Goal: Information Seeking & Learning: Learn about a topic

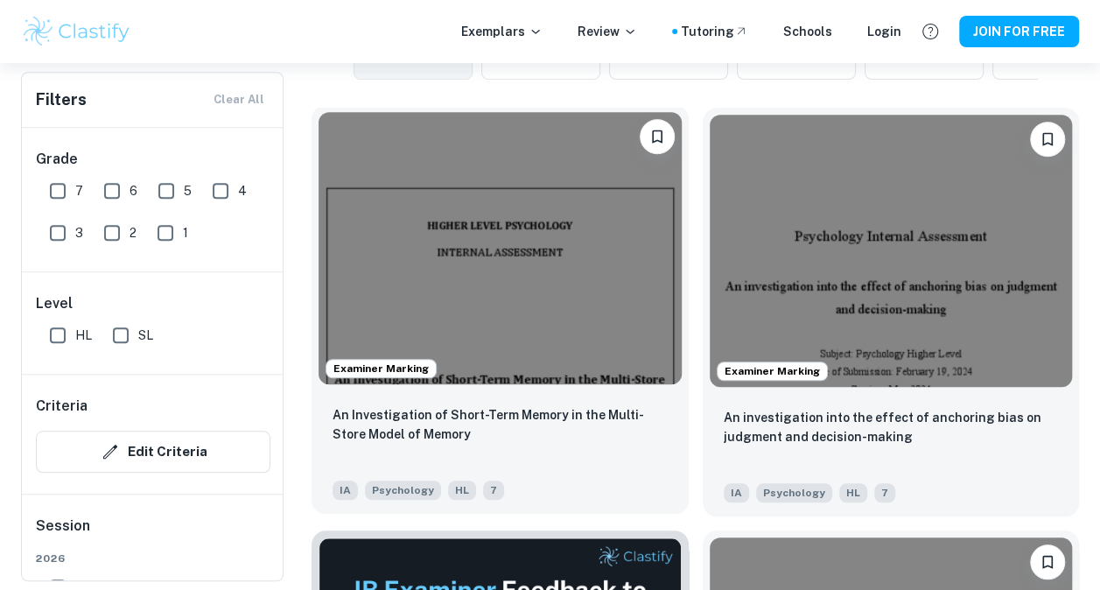
scroll to position [511, 0]
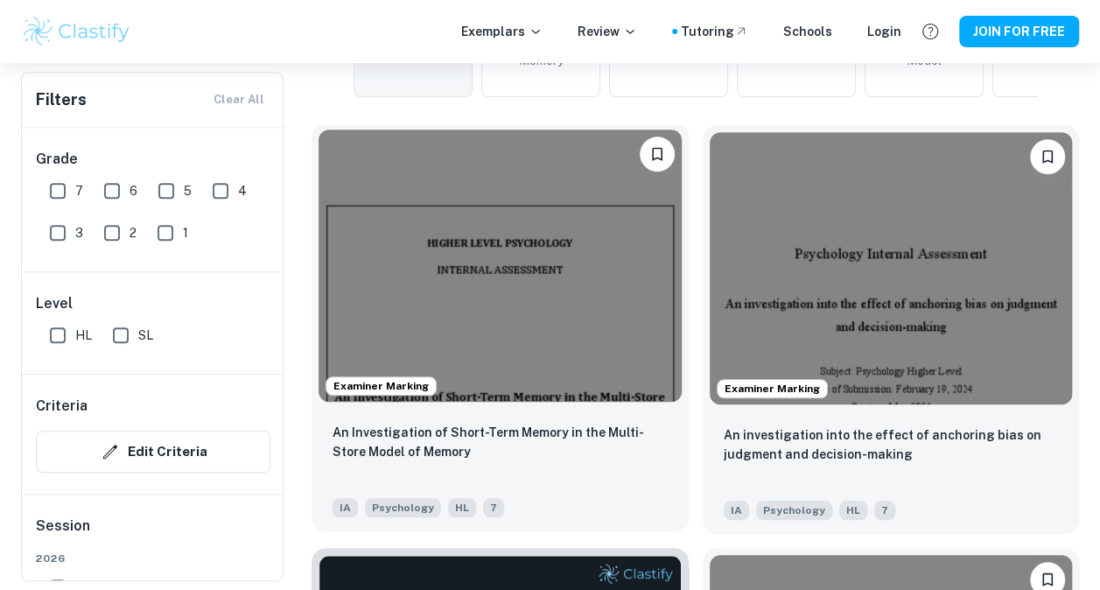
click at [525, 392] on img at bounding box center [500, 266] width 363 height 272
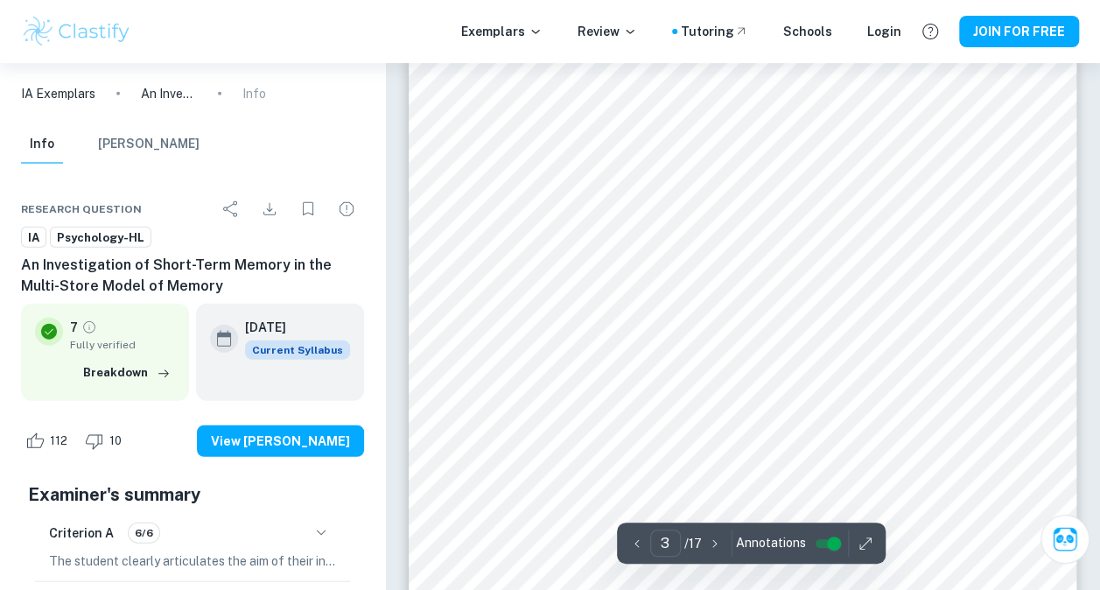
scroll to position [1996, 0]
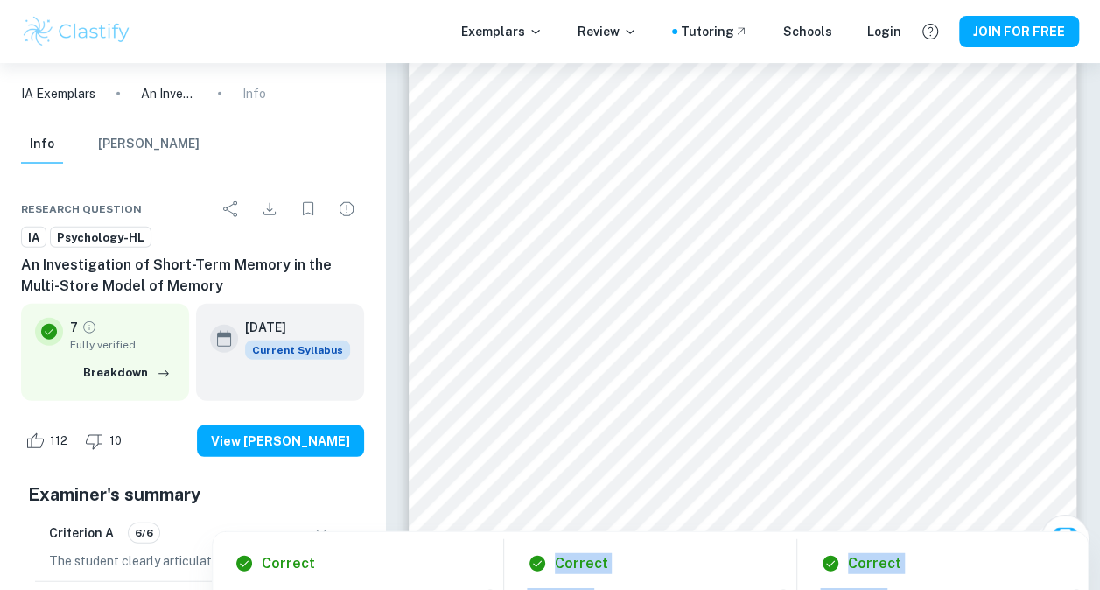
copy div "Written by [PERSON_NAME] Criterion A All psychology or topic-specific terminolo…"
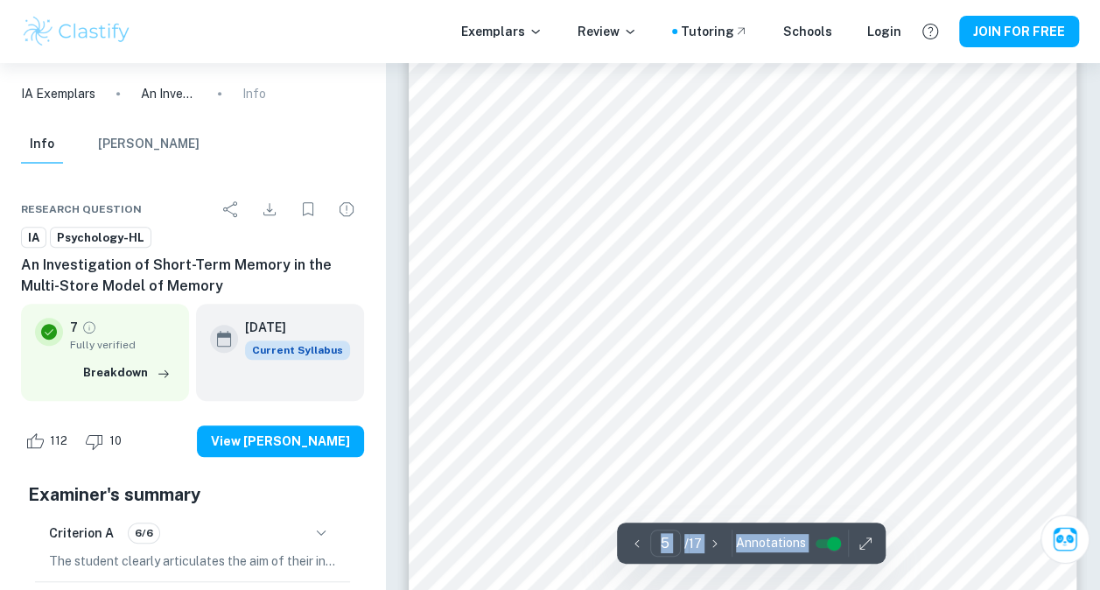
scroll to position [3777, 0]
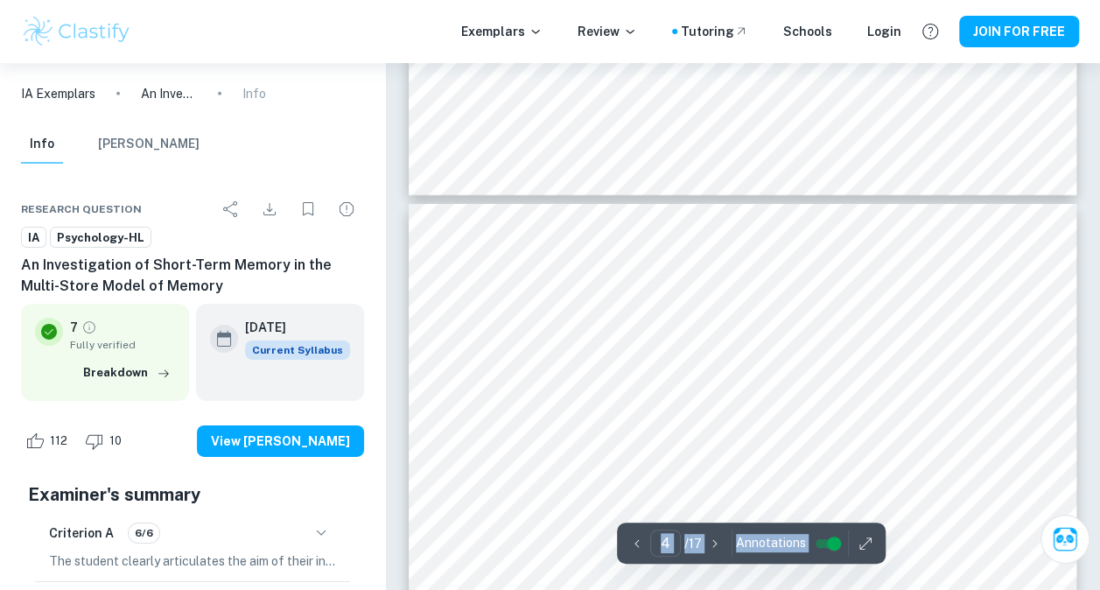
type input "3"
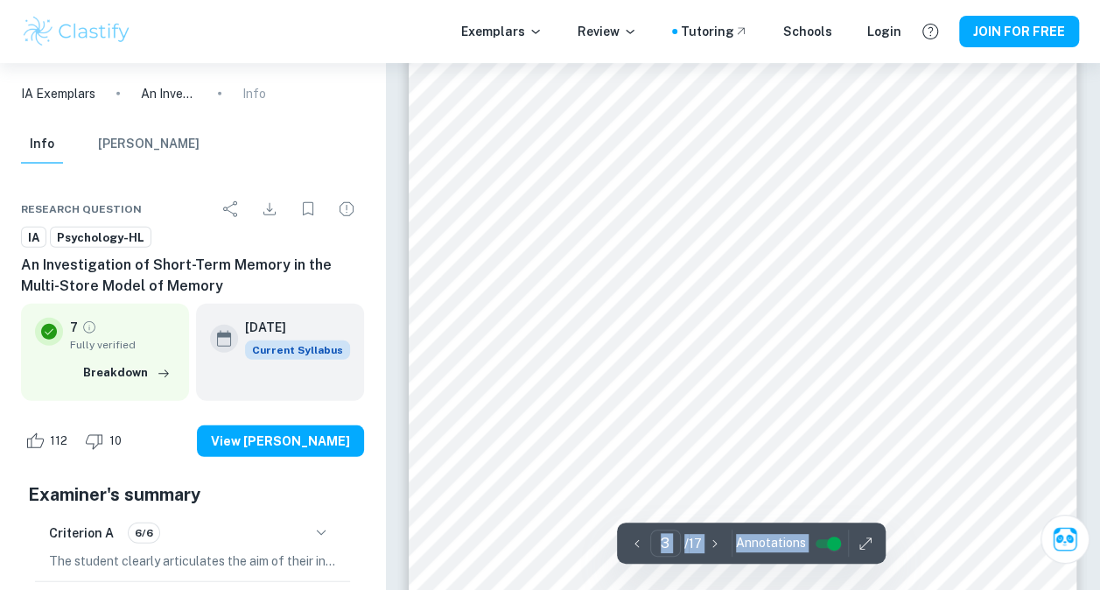
scroll to position [2196, 0]
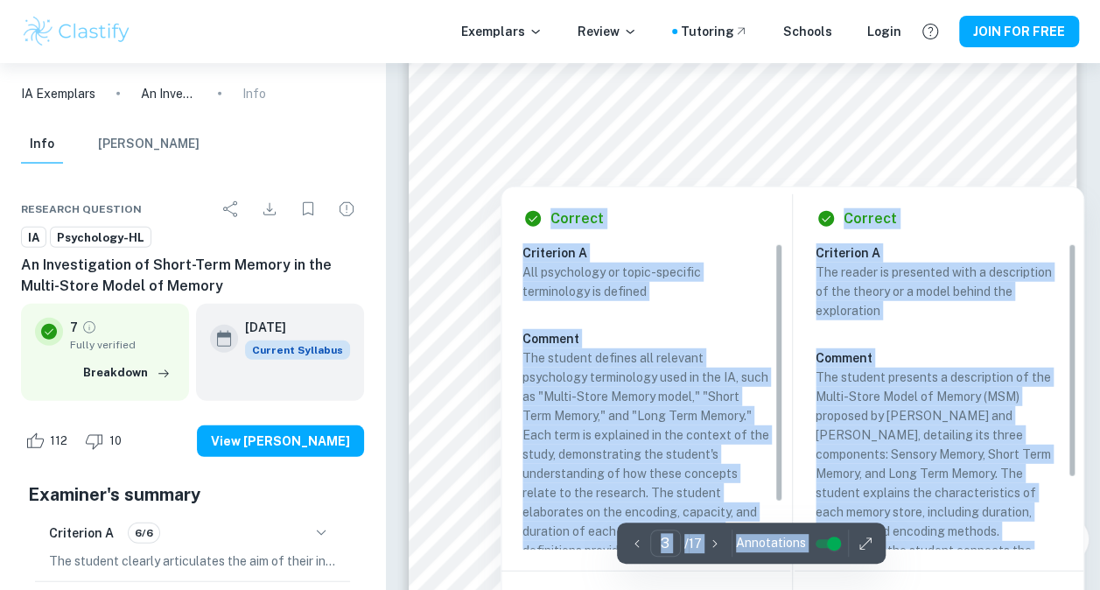
click at [629, 146] on div at bounding box center [741, 147] width 509 height 44
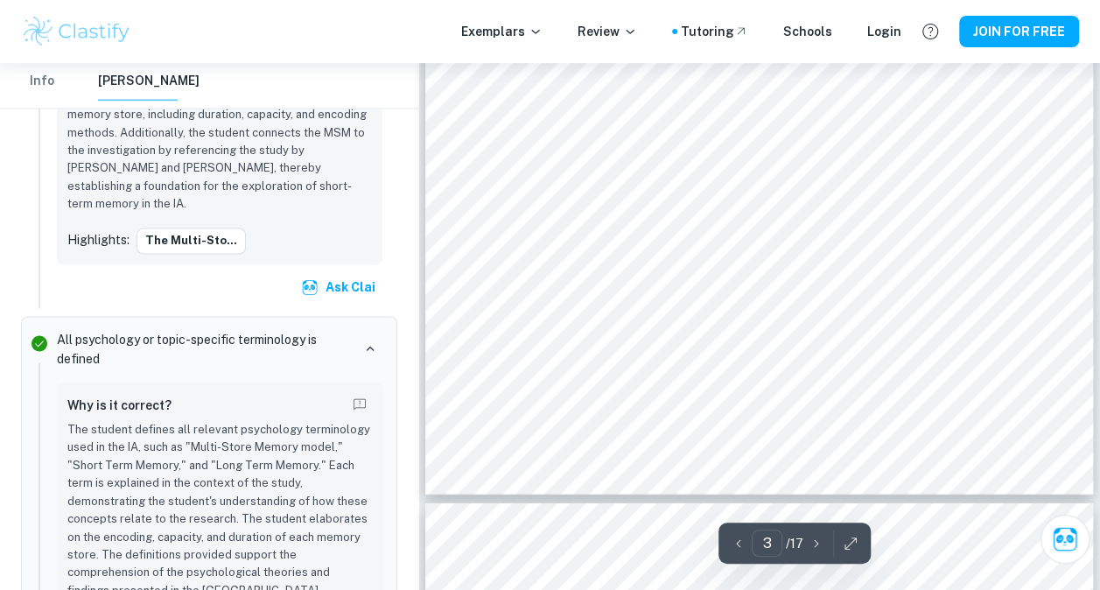
scroll to position [2190, 0]
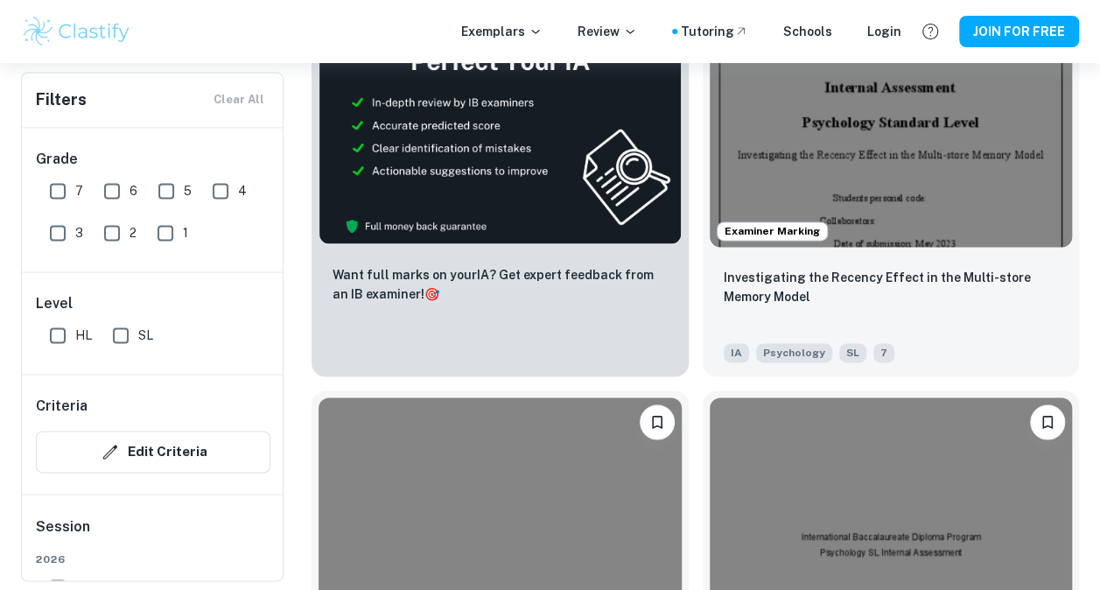
scroll to position [4472, 0]
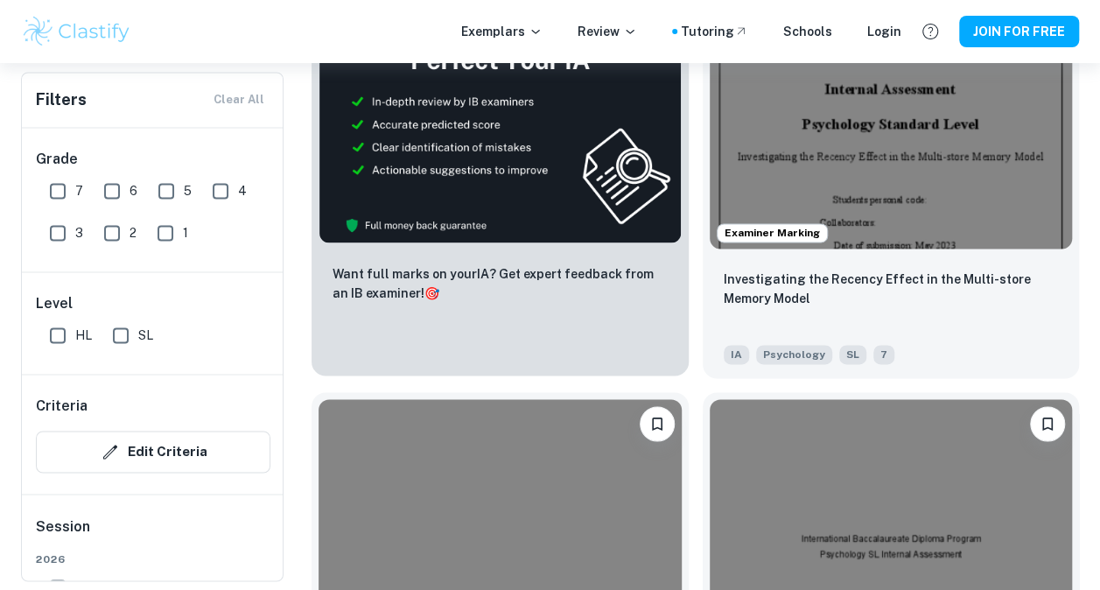
click at [611, 240] on img at bounding box center [500, 109] width 363 height 270
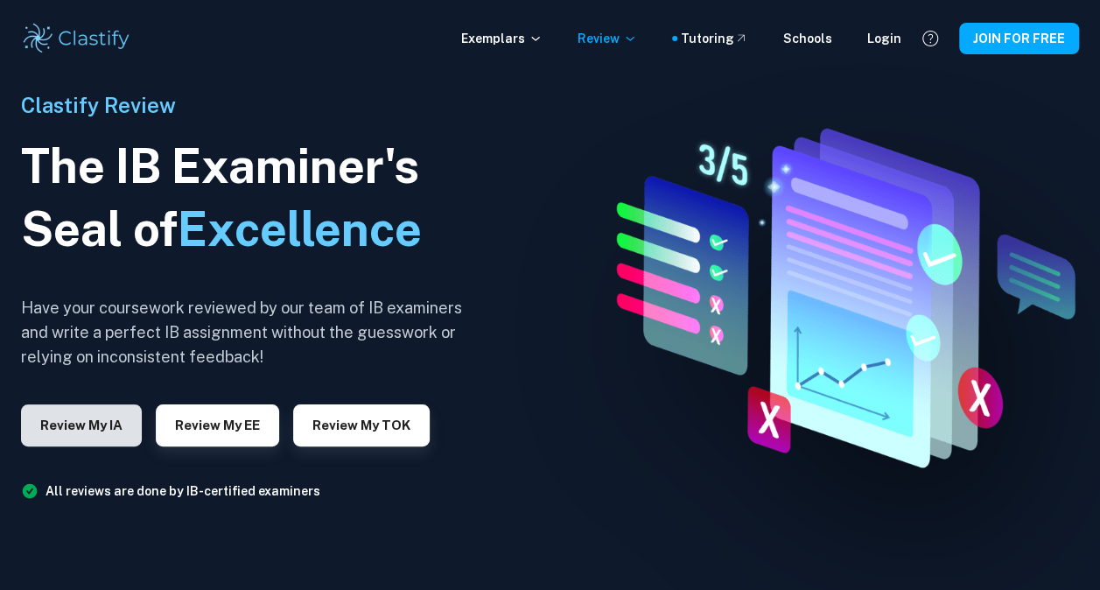
click at [106, 434] on button "Review my IA" at bounding box center [81, 425] width 121 height 42
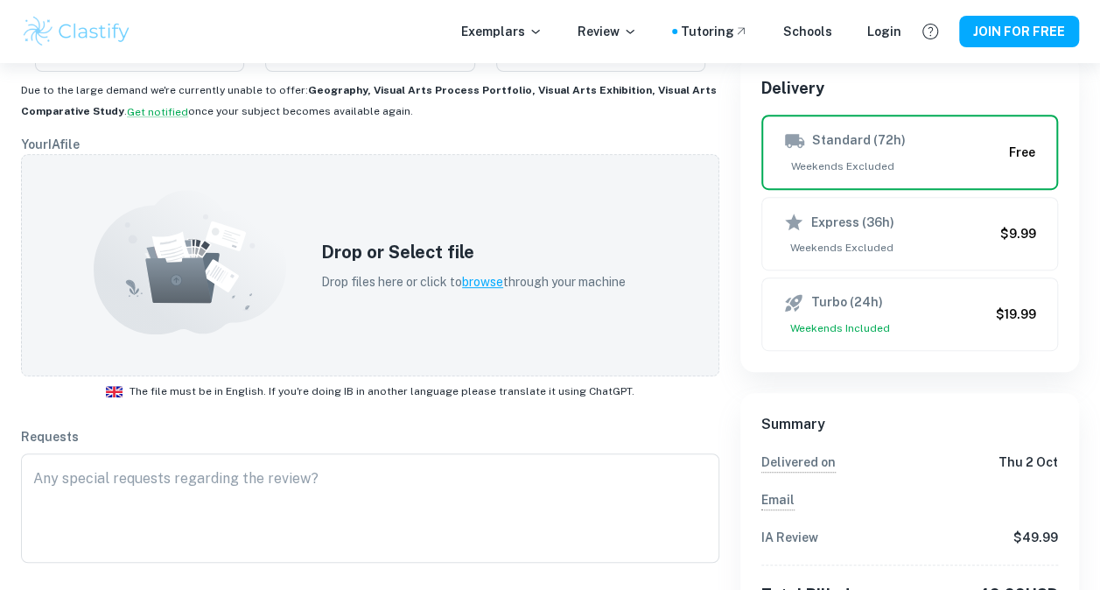
scroll to position [355, 0]
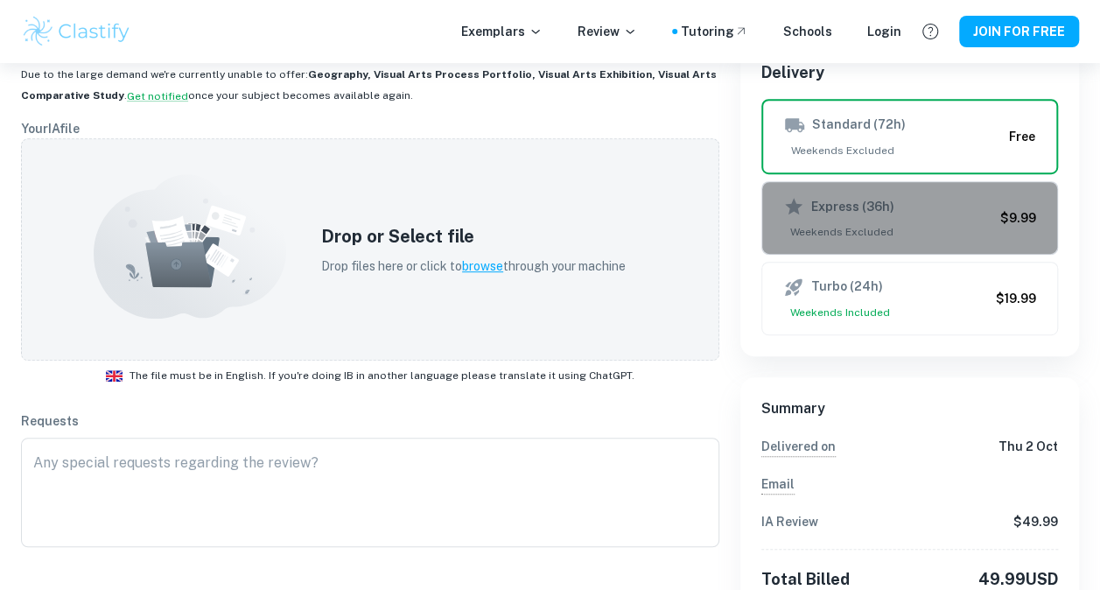
click at [785, 201] on icon "button" at bounding box center [793, 206] width 21 height 21
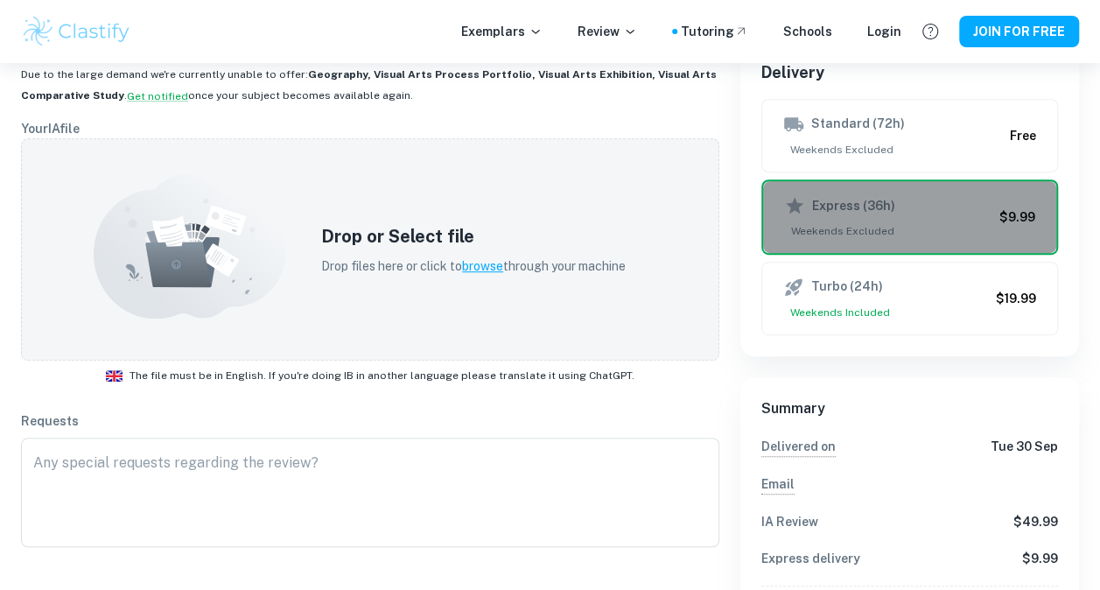
click at [785, 201] on icon "button" at bounding box center [794, 205] width 21 height 21
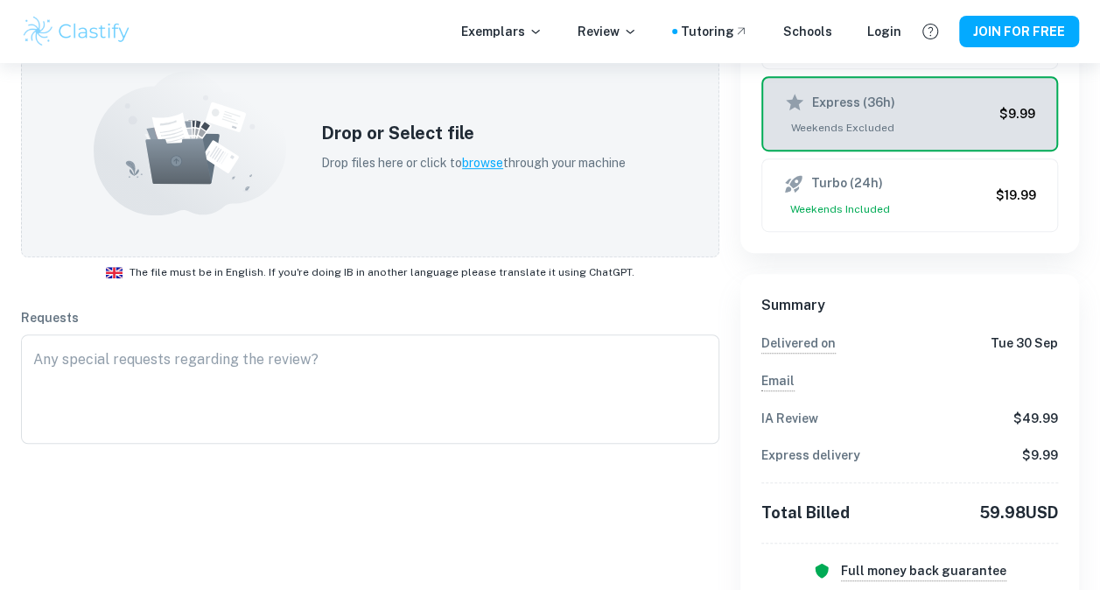
scroll to position [460, 0]
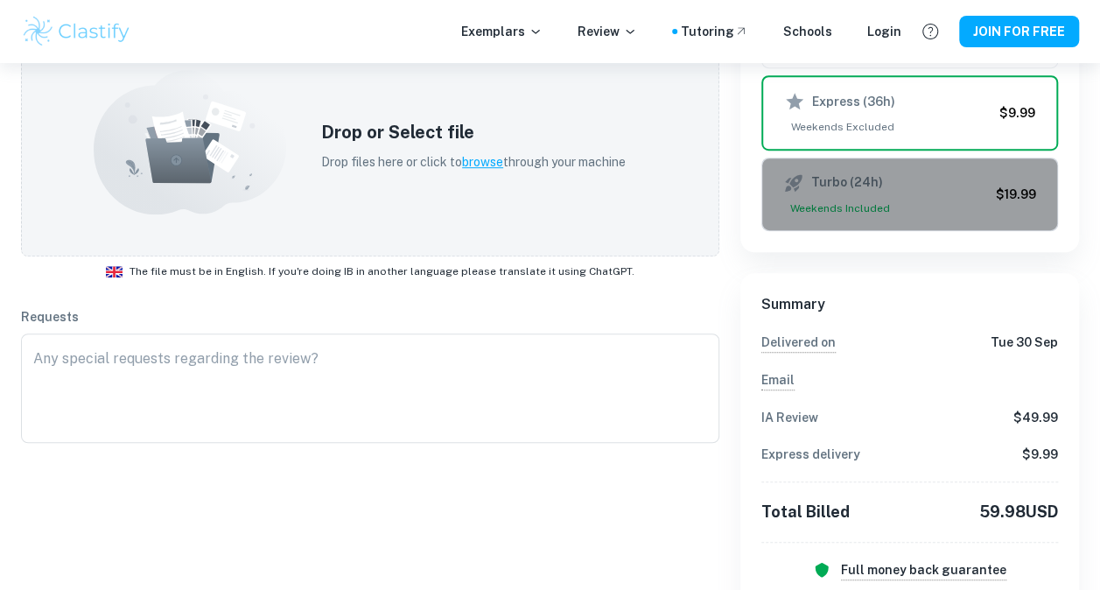
click at [921, 194] on div "Turbo (24h) Weekends Included" at bounding box center [886, 194] width 206 height 44
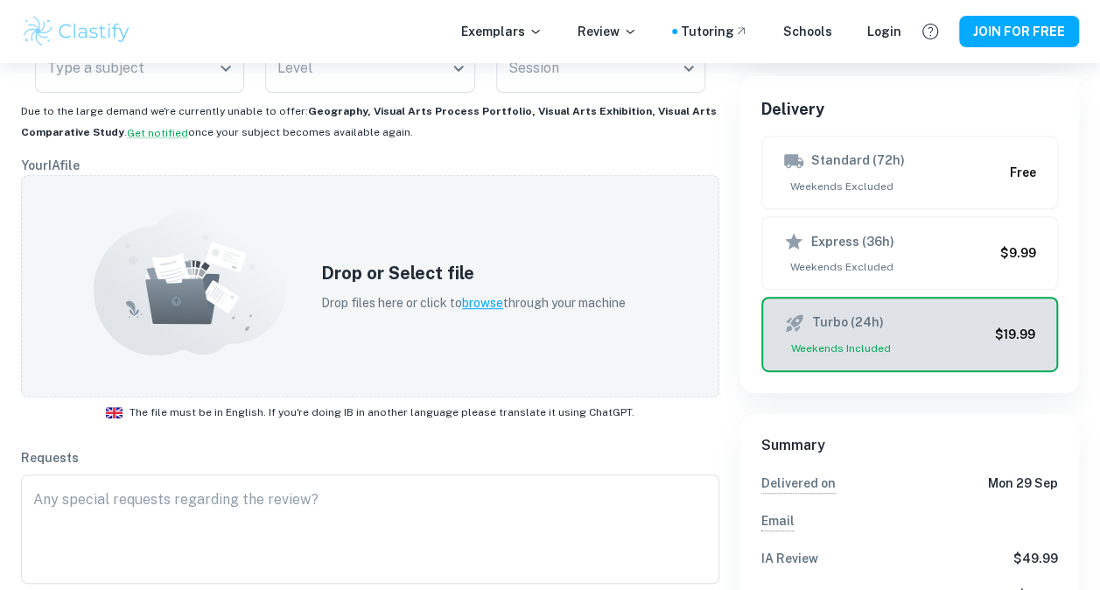
scroll to position [317, 0]
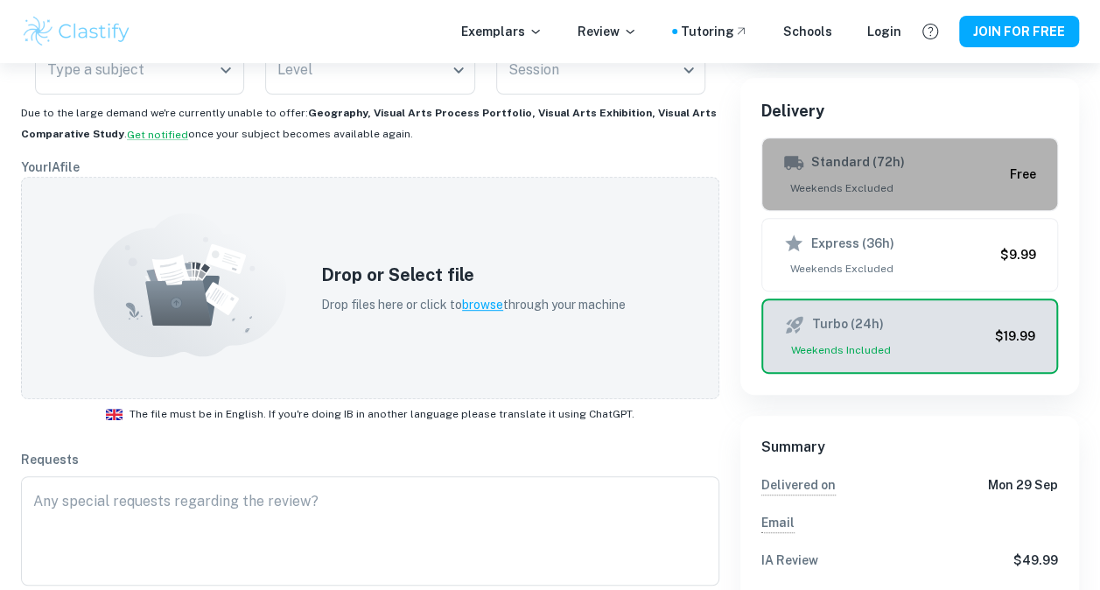
click at [921, 194] on span "Weekends Excluded" at bounding box center [893, 188] width 220 height 16
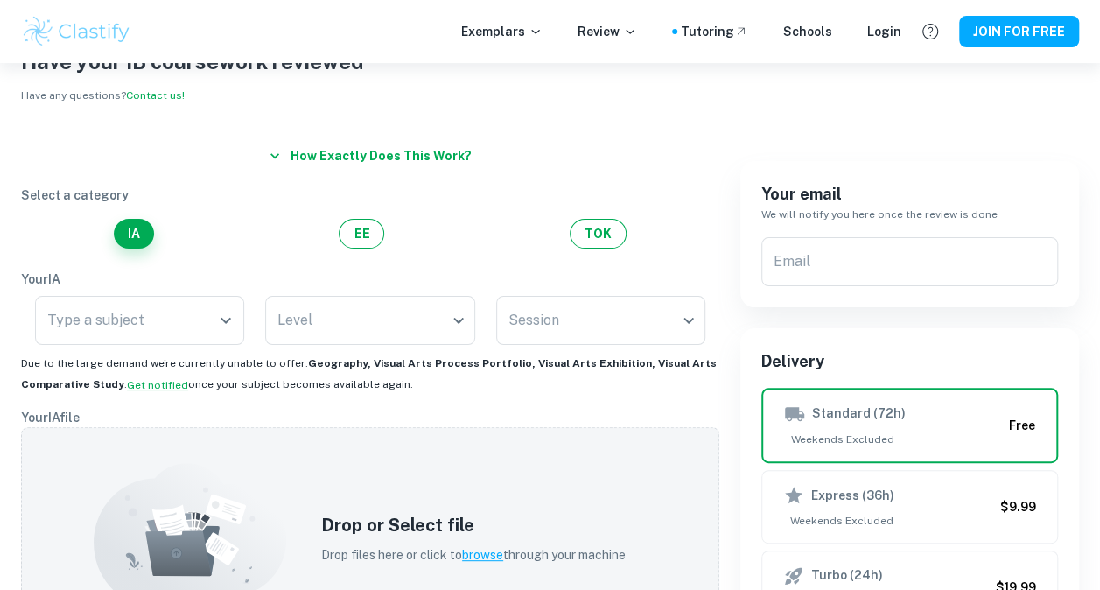
scroll to position [65, 0]
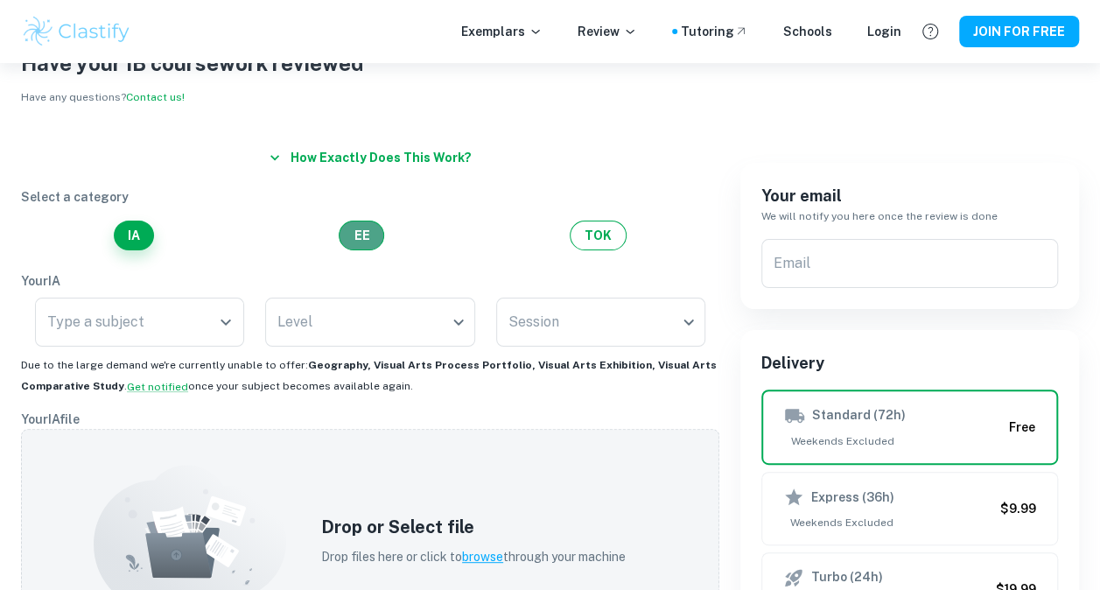
click at [375, 238] on button "EE" at bounding box center [362, 236] width 46 height 30
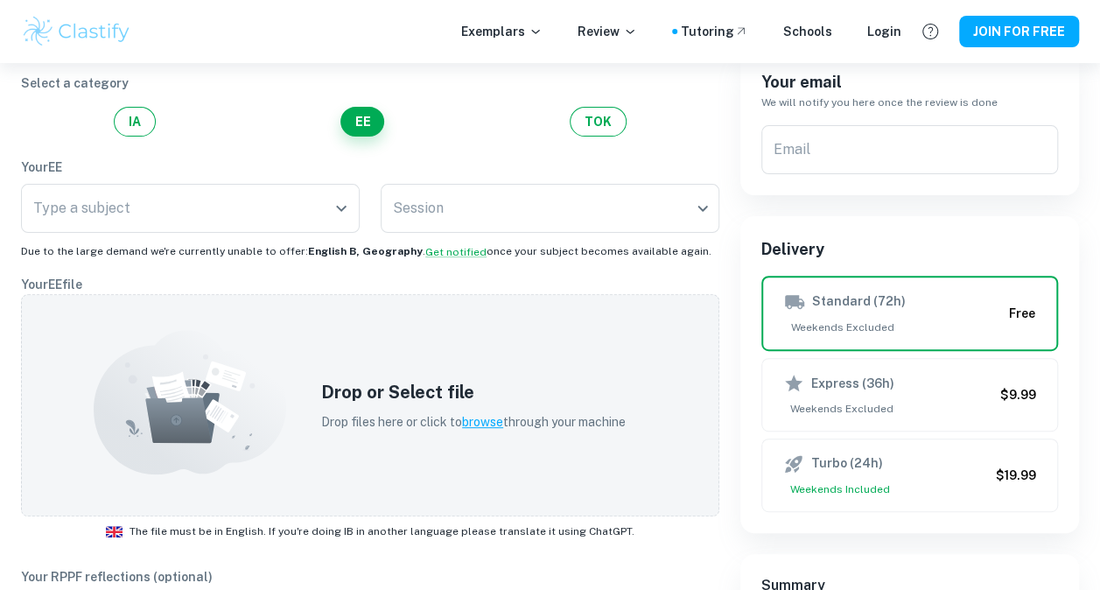
scroll to position [179, 0]
click at [591, 117] on button "TOK" at bounding box center [598, 122] width 57 height 30
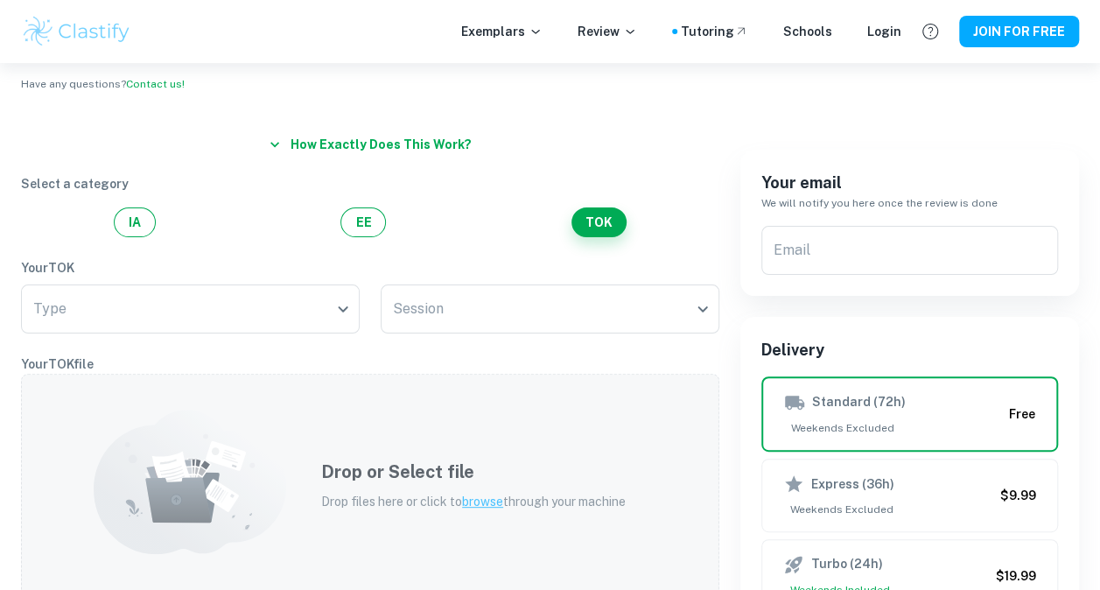
scroll to position [0, 0]
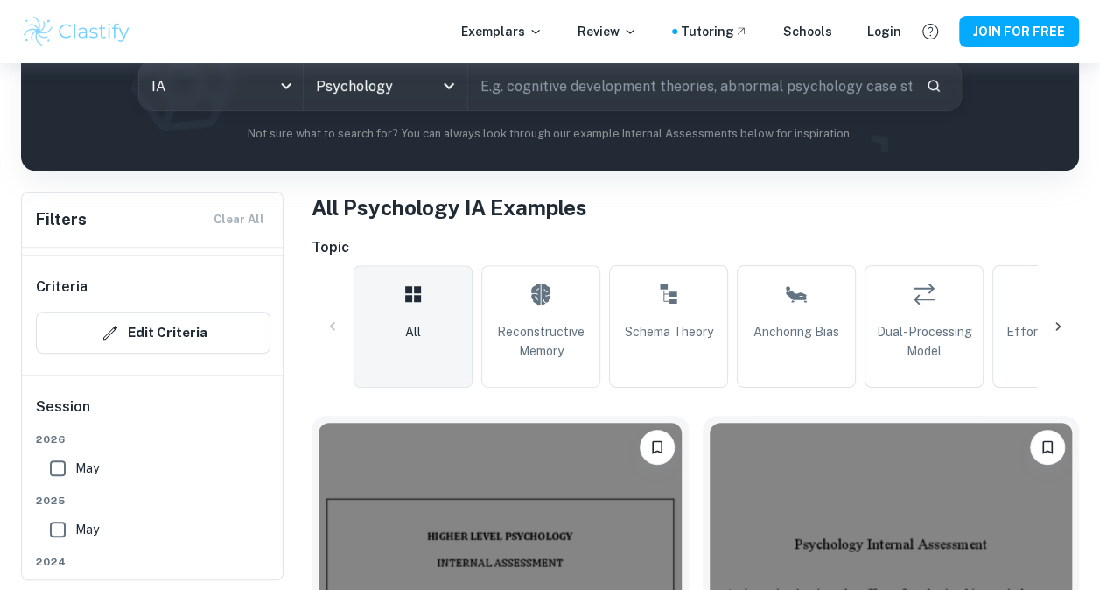
scroll to position [221, 0]
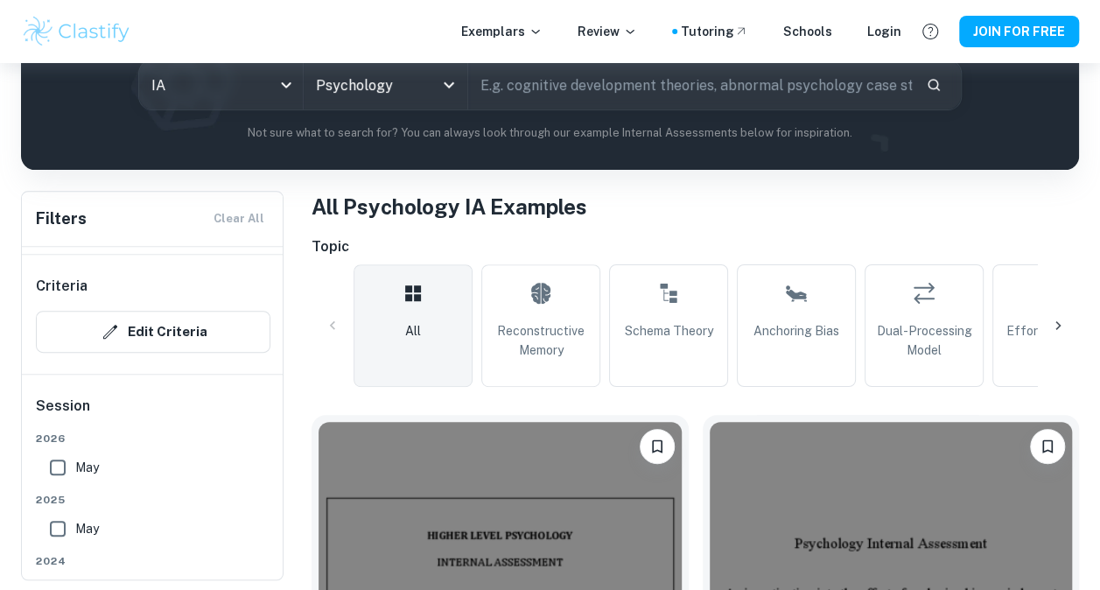
click at [1064, 320] on icon at bounding box center [1059, 326] width 18 height 18
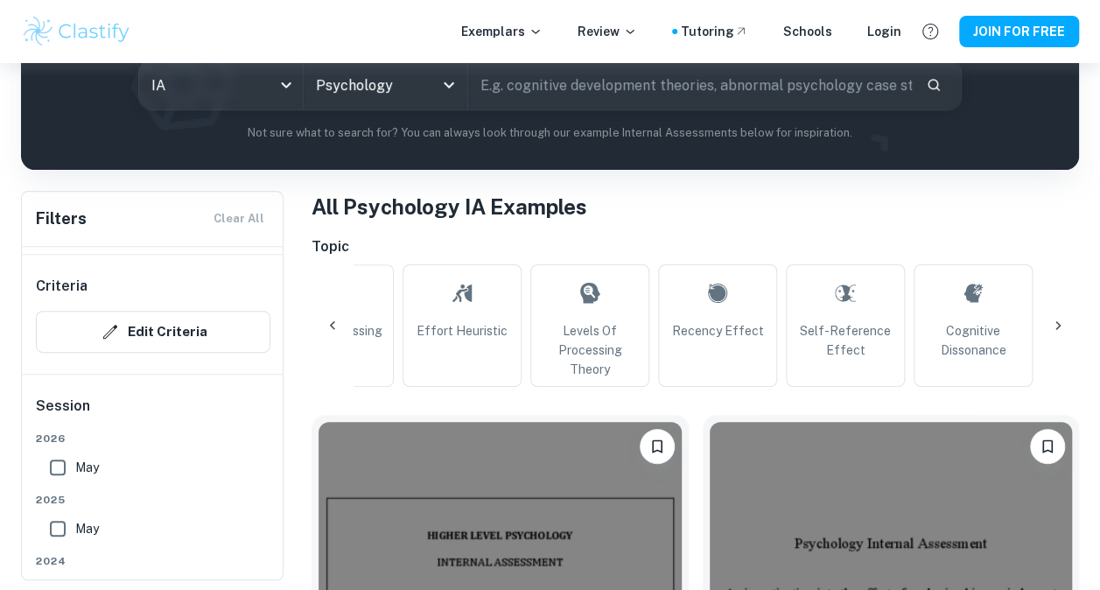
scroll to position [0, 591]
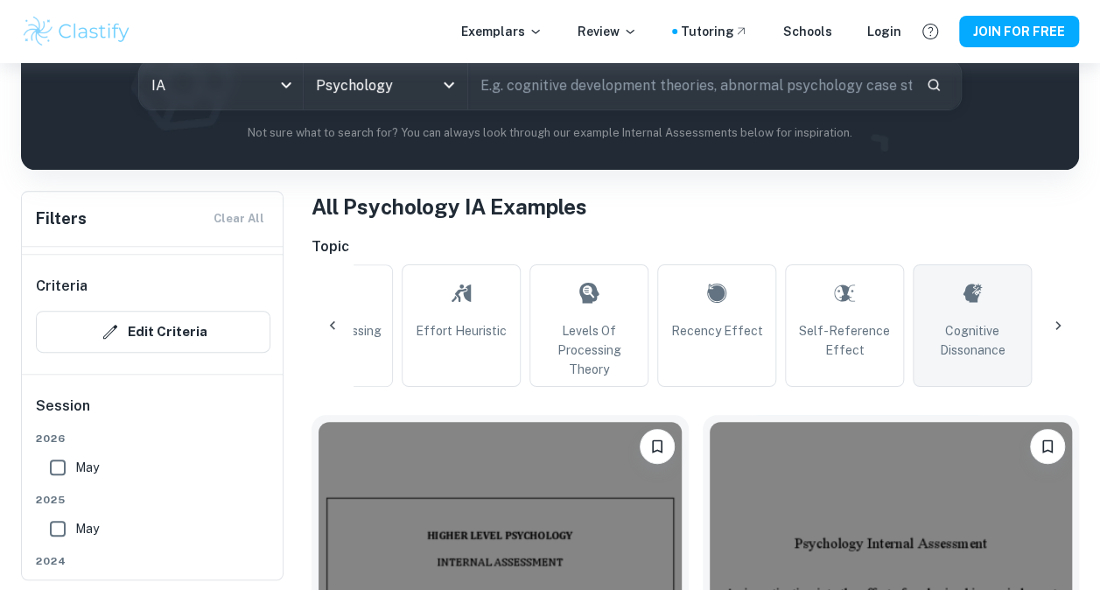
click at [992, 321] on span "Cognitive Dissonance" at bounding box center [972, 340] width 103 height 39
type input "Cognitive Dissonance"
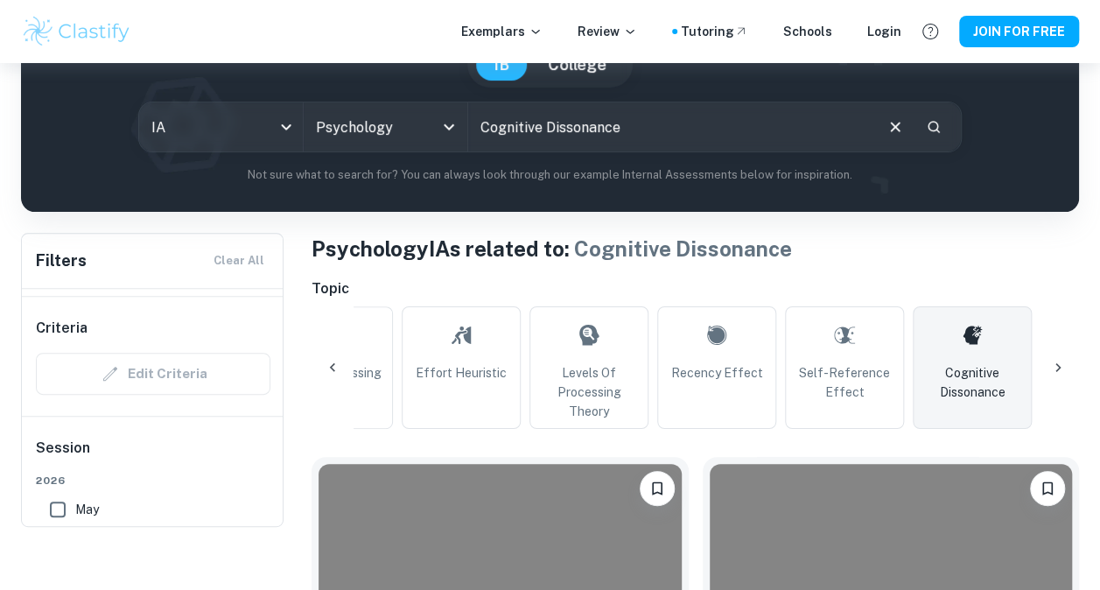
scroll to position [126, 0]
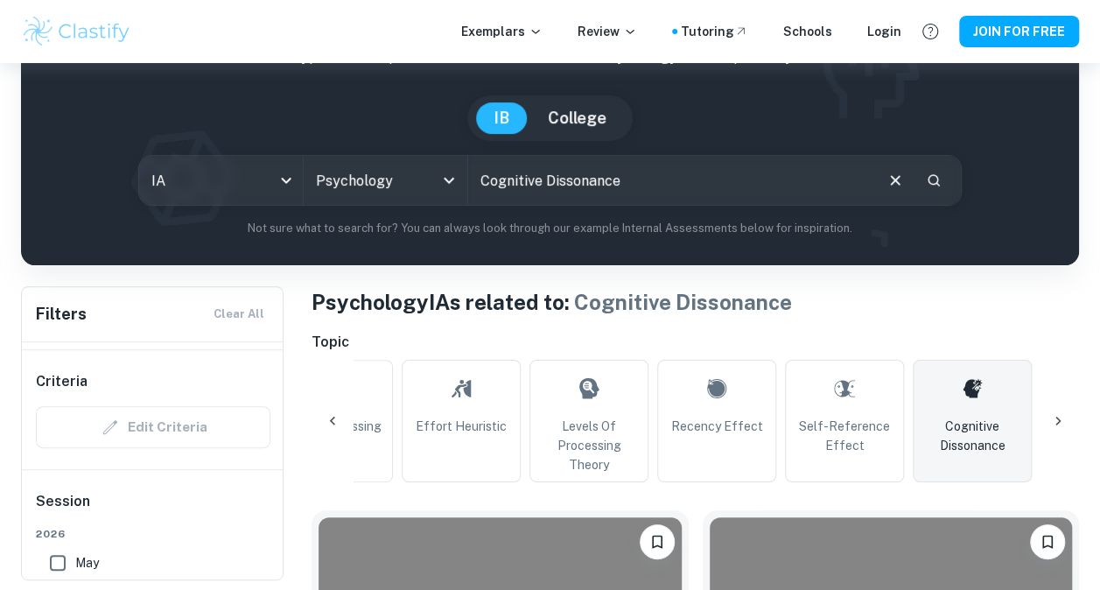
click at [320, 418] on div at bounding box center [333, 421] width 42 height 42
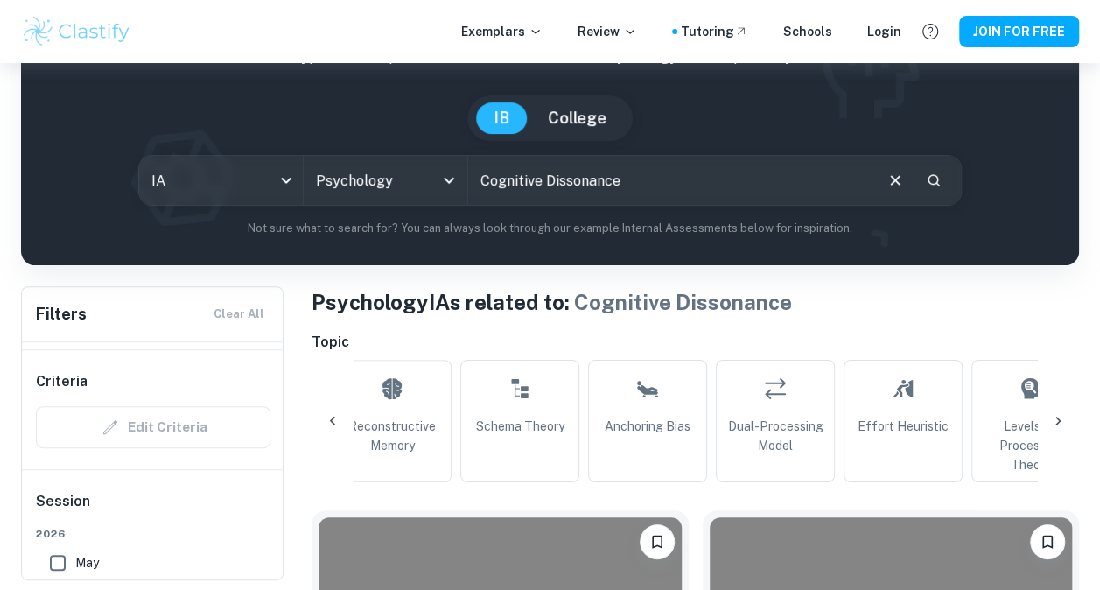
scroll to position [0, 0]
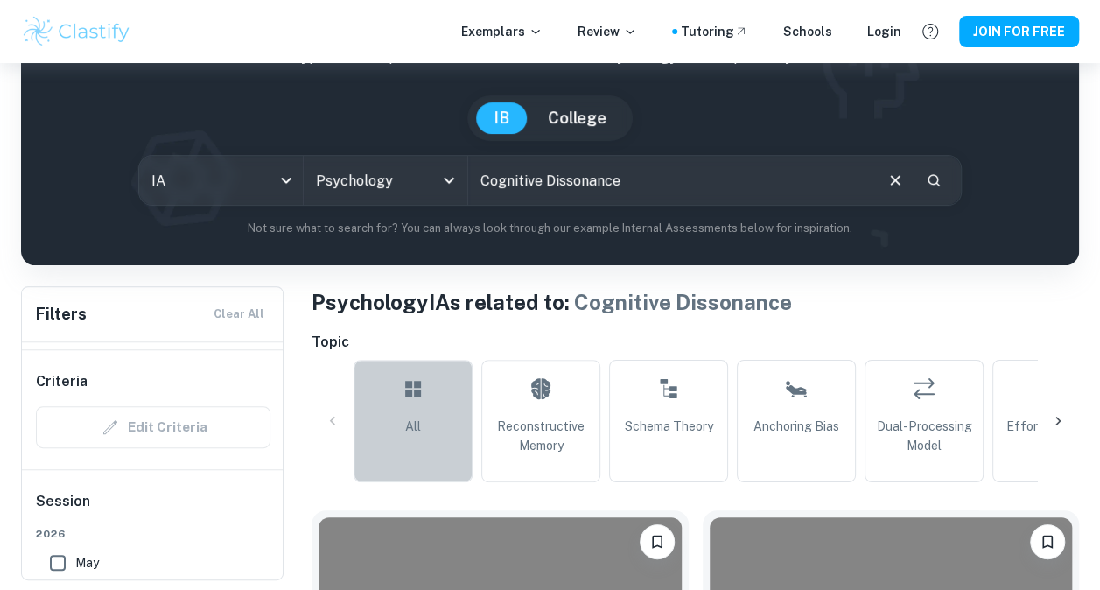
click at [394, 405] on link "All" at bounding box center [413, 421] width 119 height 123
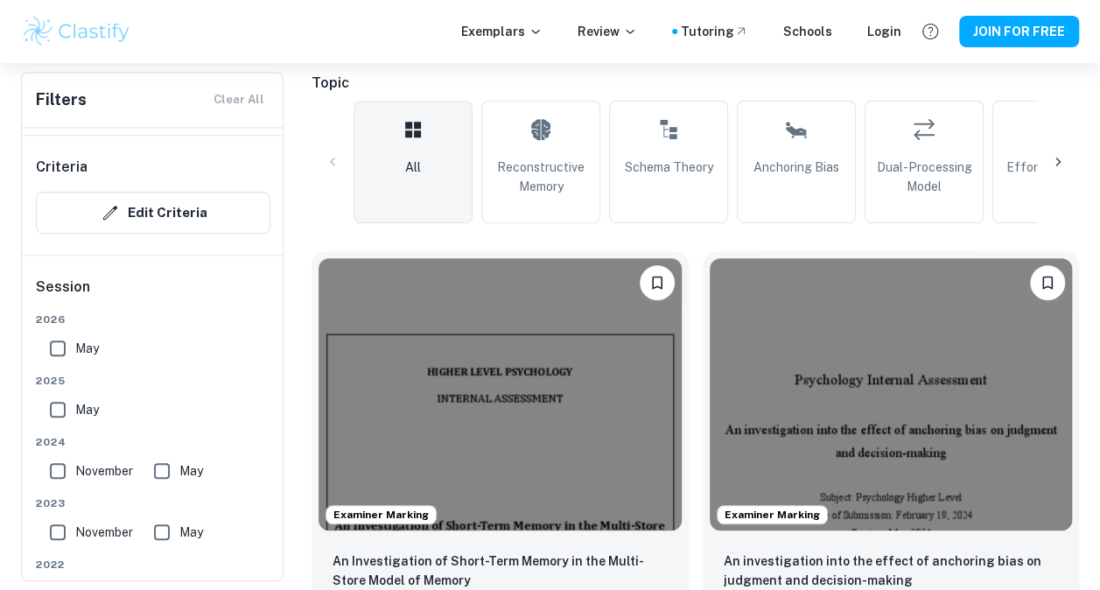
scroll to position [497, 0]
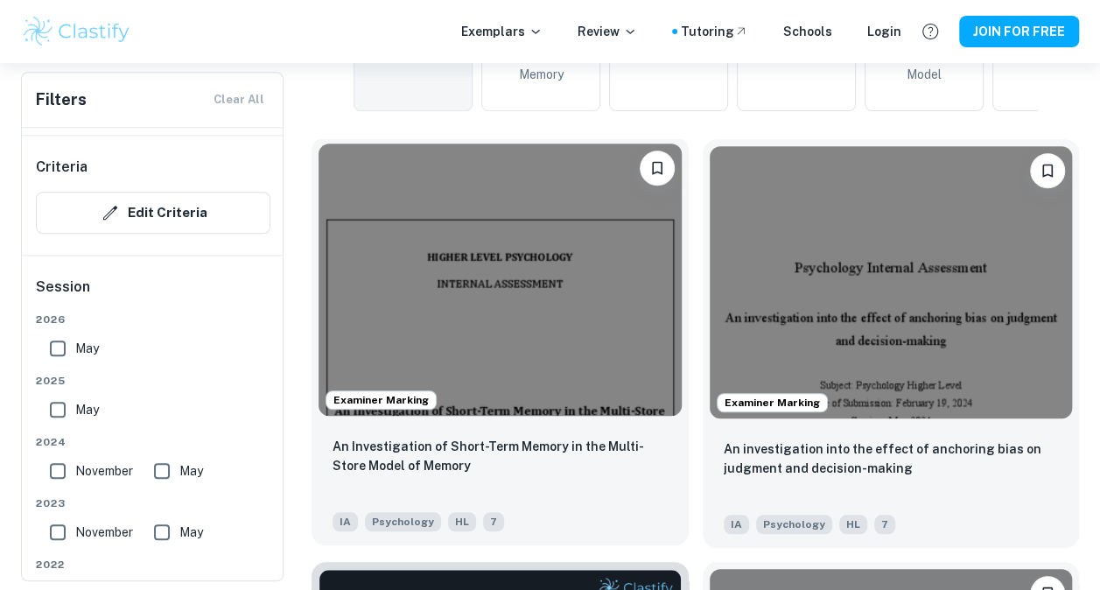
click at [480, 336] on img at bounding box center [500, 280] width 363 height 272
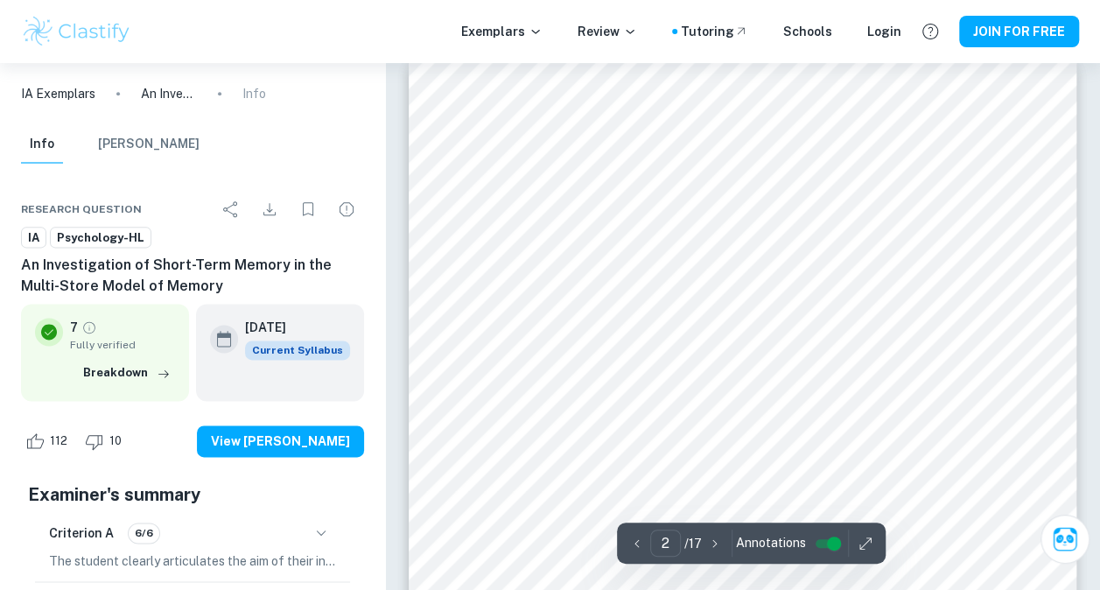
scroll to position [1001, 0]
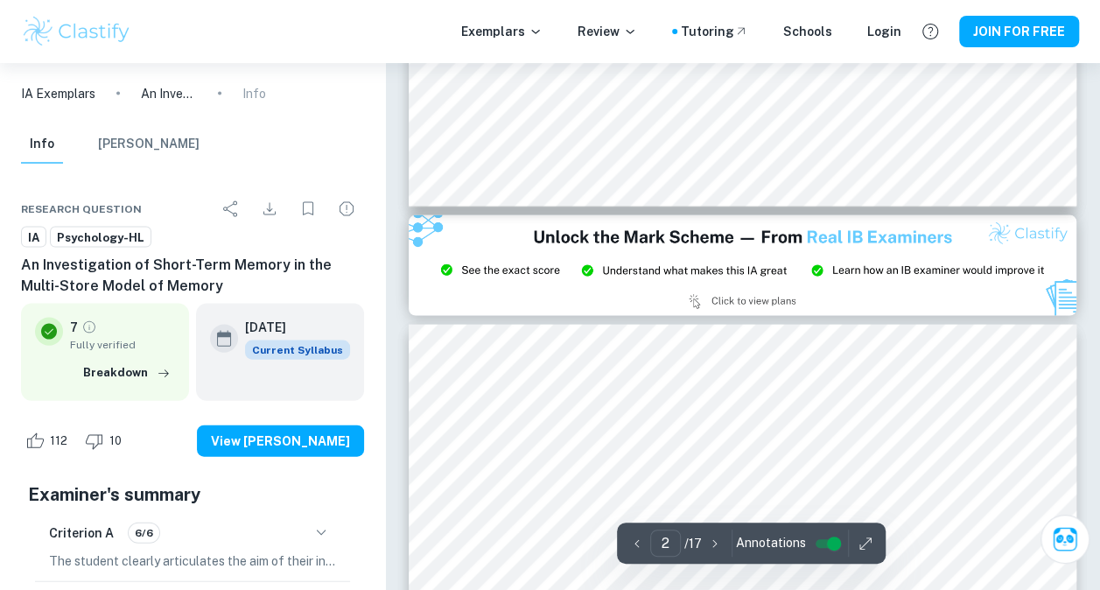
type input "3"
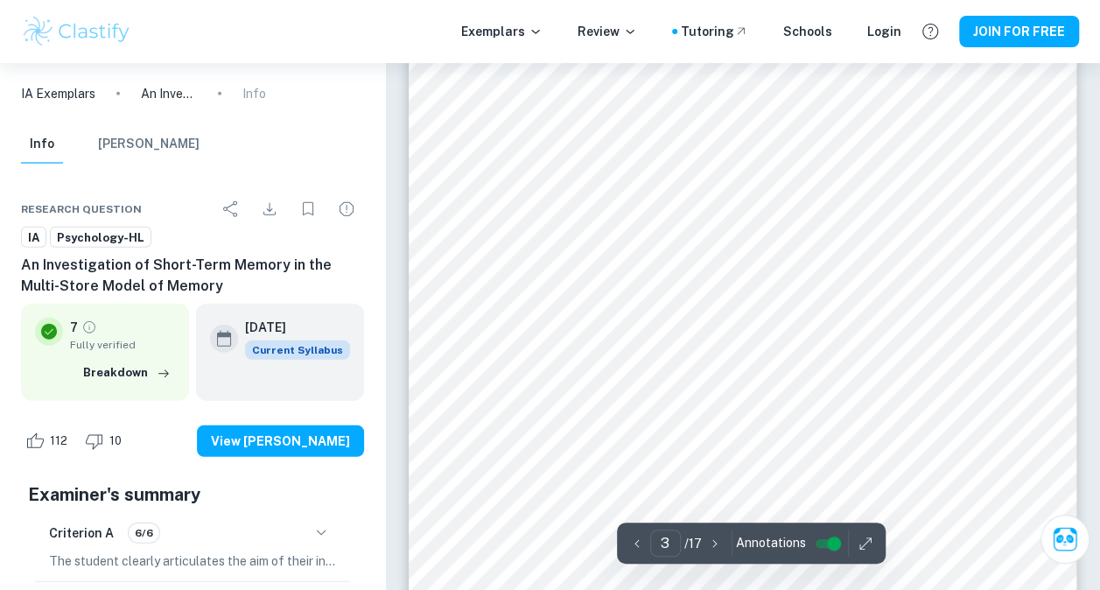
scroll to position [2029, 0]
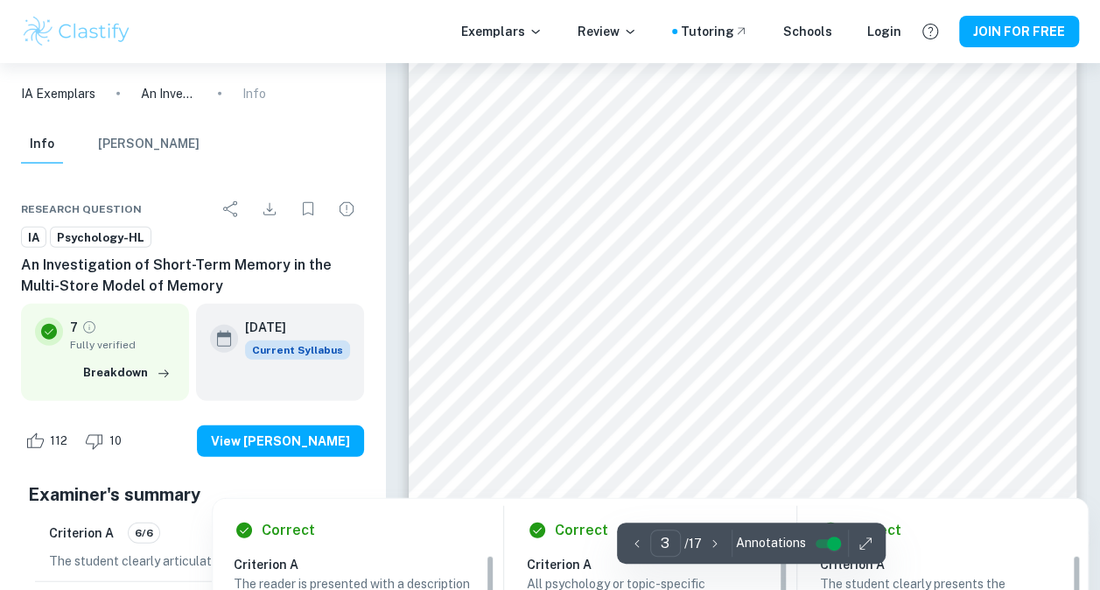
click at [593, 171] on div at bounding box center [742, 174] width 510 height 43
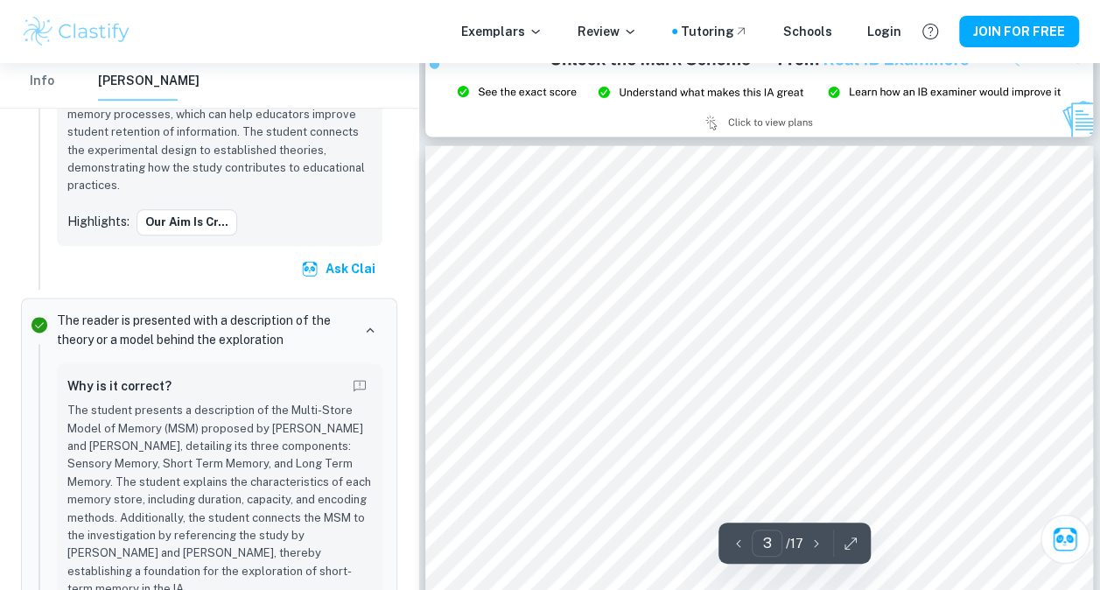
scroll to position [1788, 0]
click at [685, 322] on div at bounding box center [758, 335] width 510 height 45
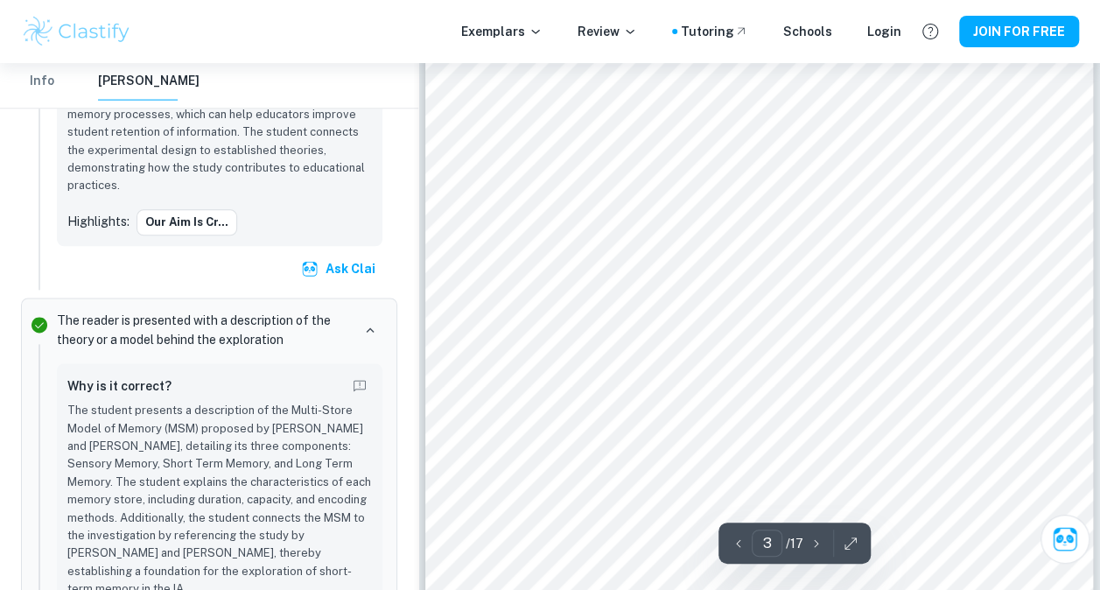
scroll to position [1980, 0]
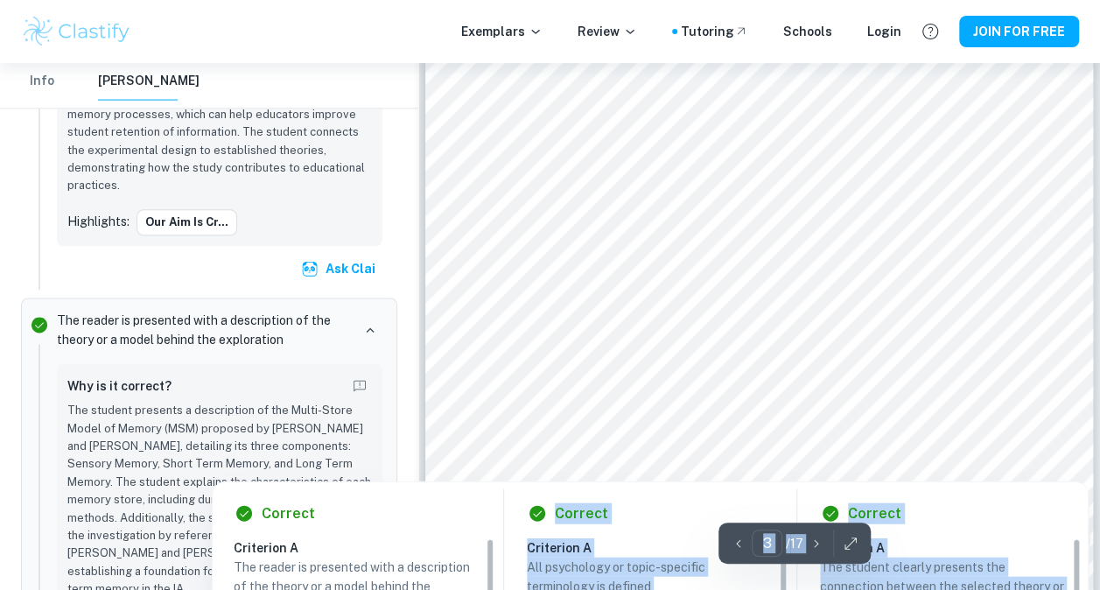
scroll to position [1937, 0]
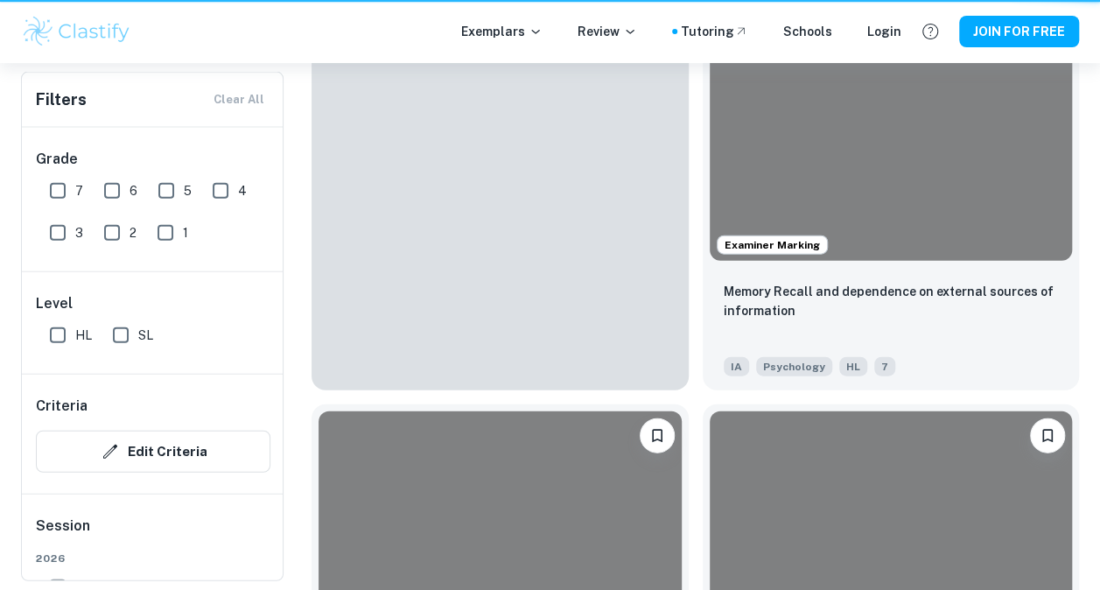
scroll to position [497, 0]
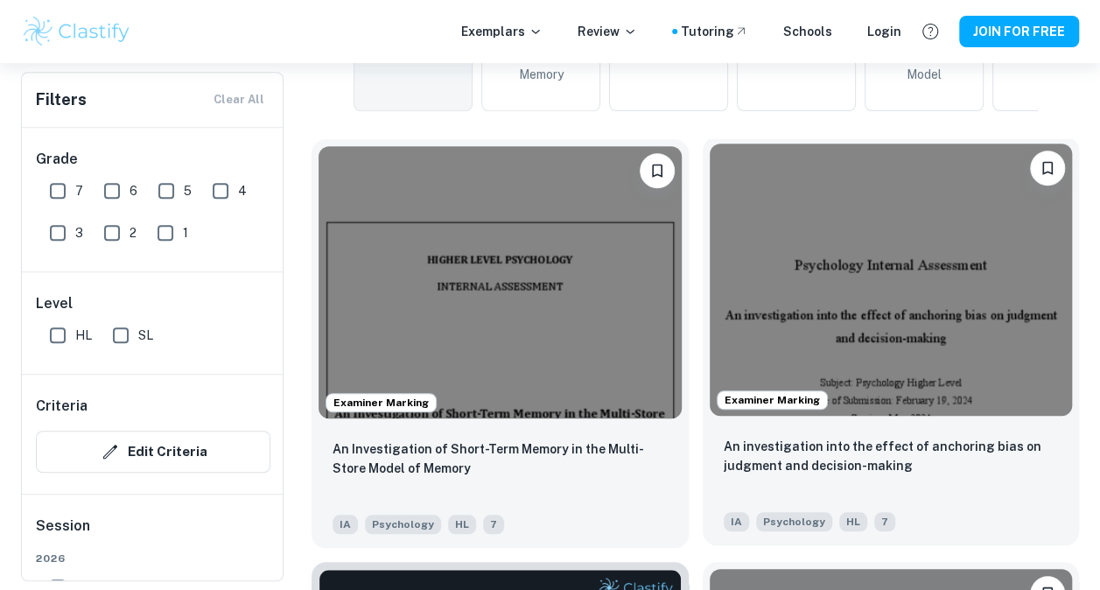
click at [769, 287] on img at bounding box center [891, 280] width 363 height 272
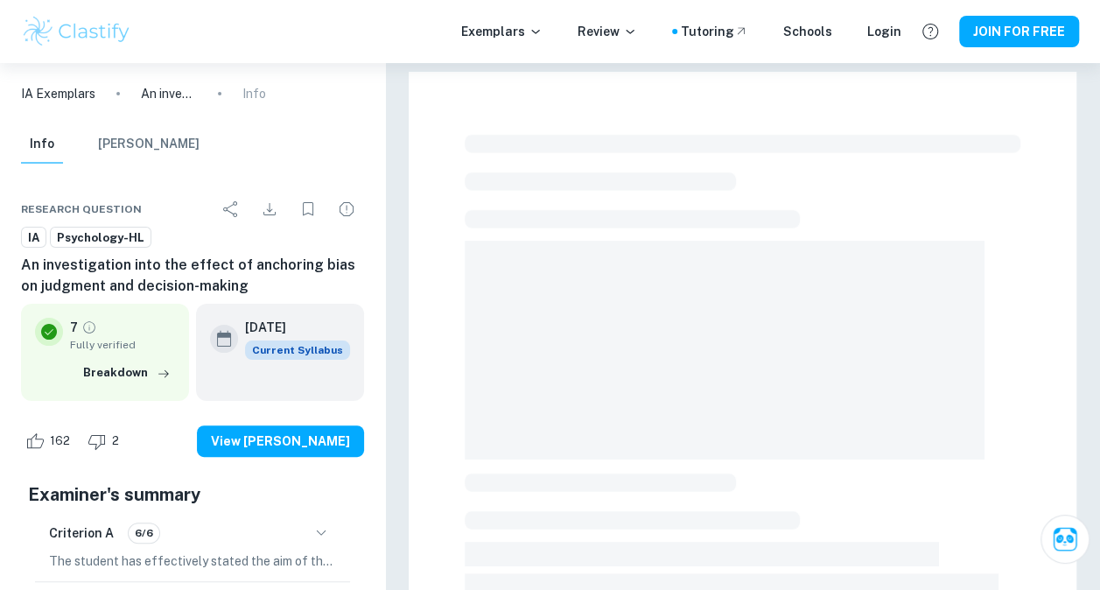
scroll to position [40, 0]
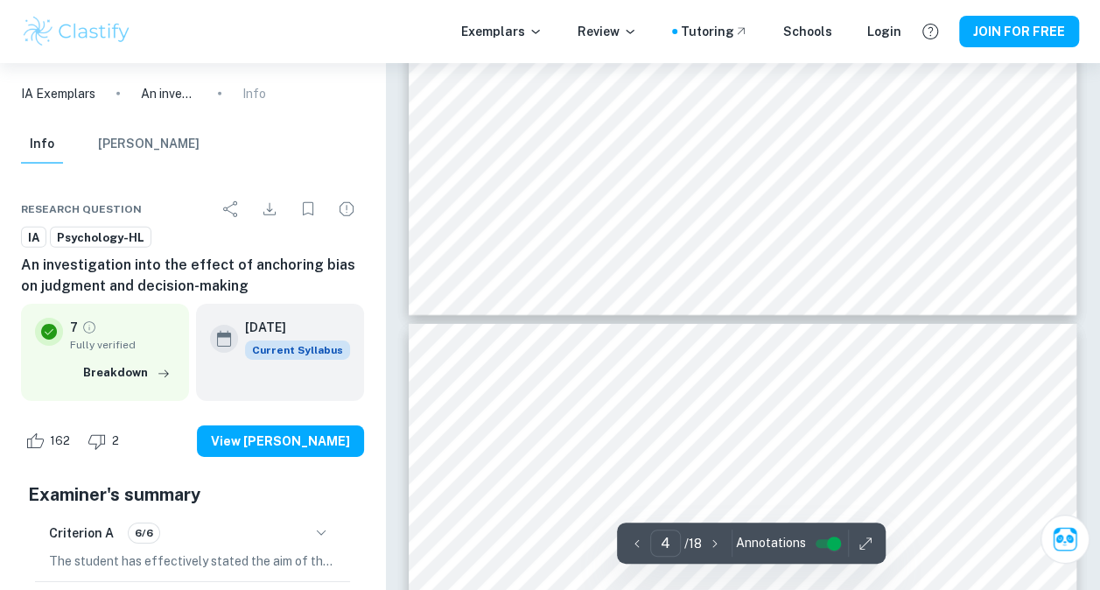
type input "3"
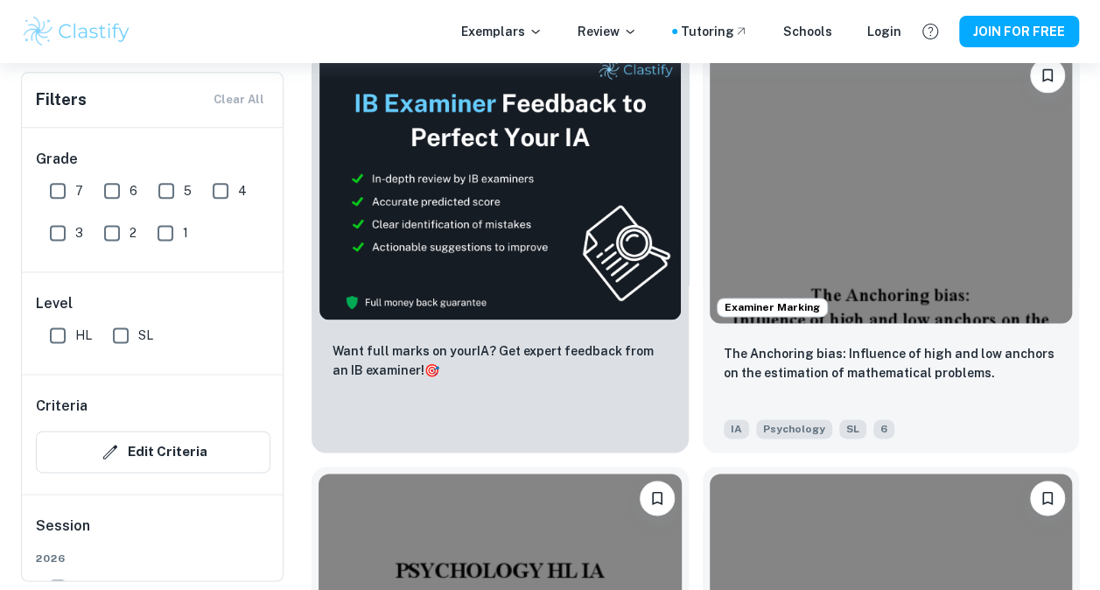
scroll to position [1017, 0]
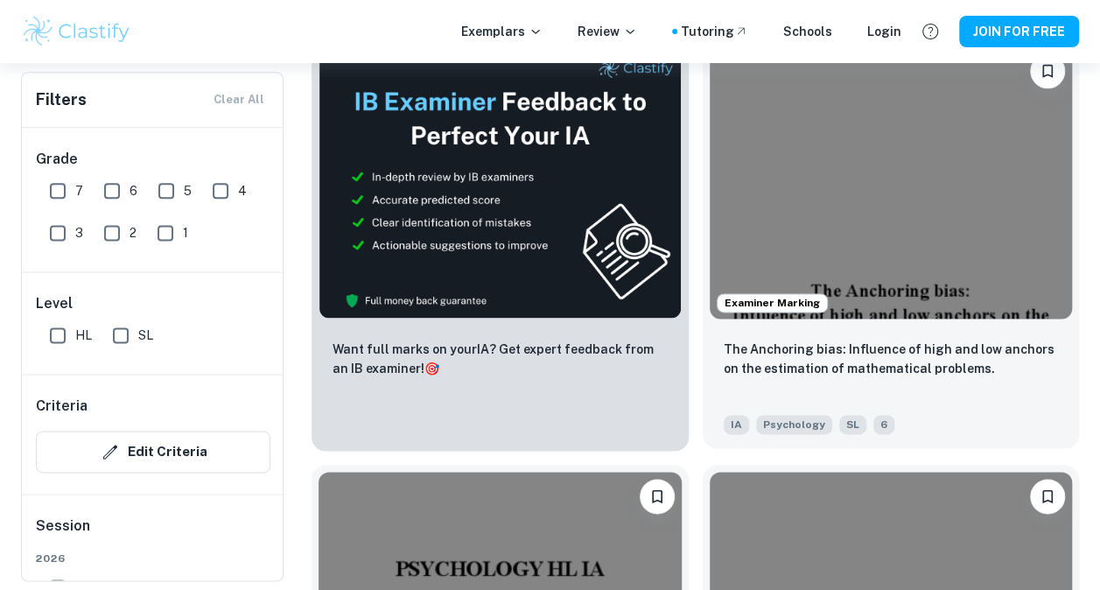
click at [885, 170] on img at bounding box center [891, 182] width 363 height 272
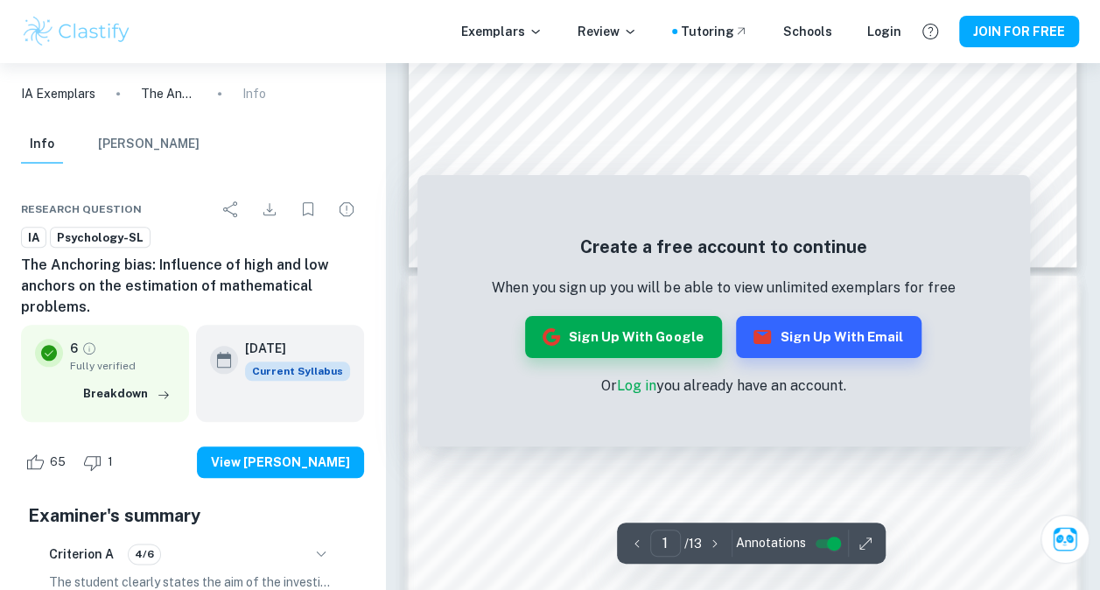
scroll to position [762, 0]
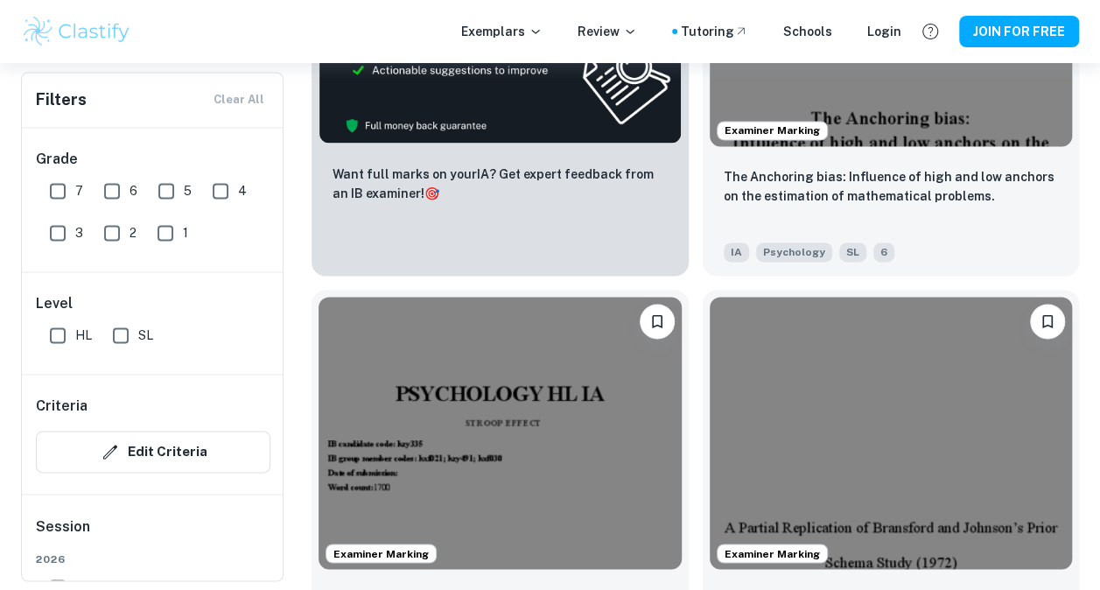
scroll to position [1194, 0]
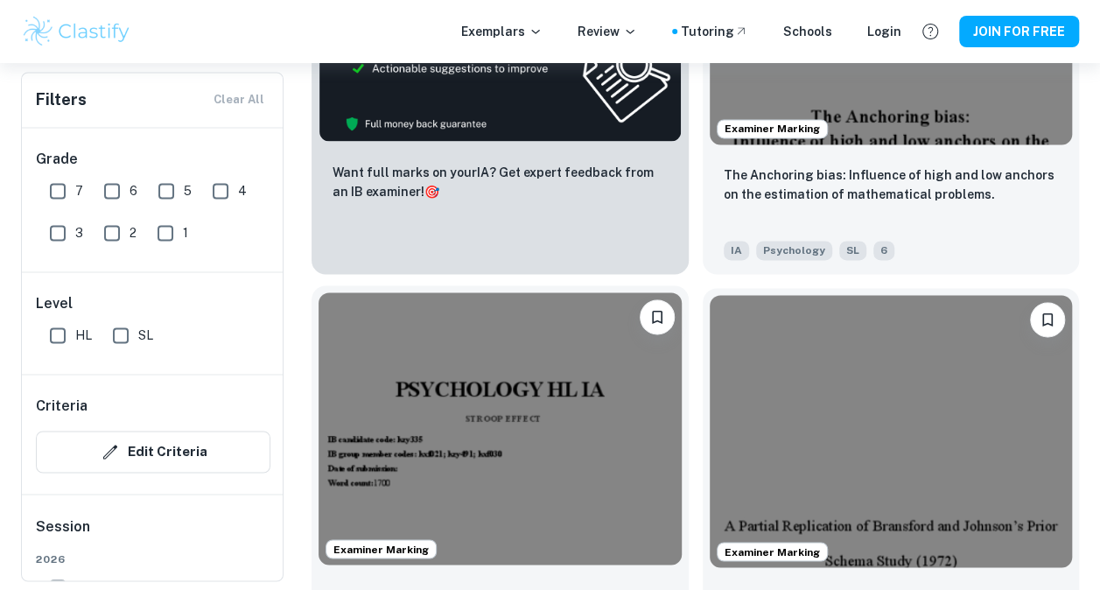
click at [588, 382] on img at bounding box center [500, 428] width 363 height 272
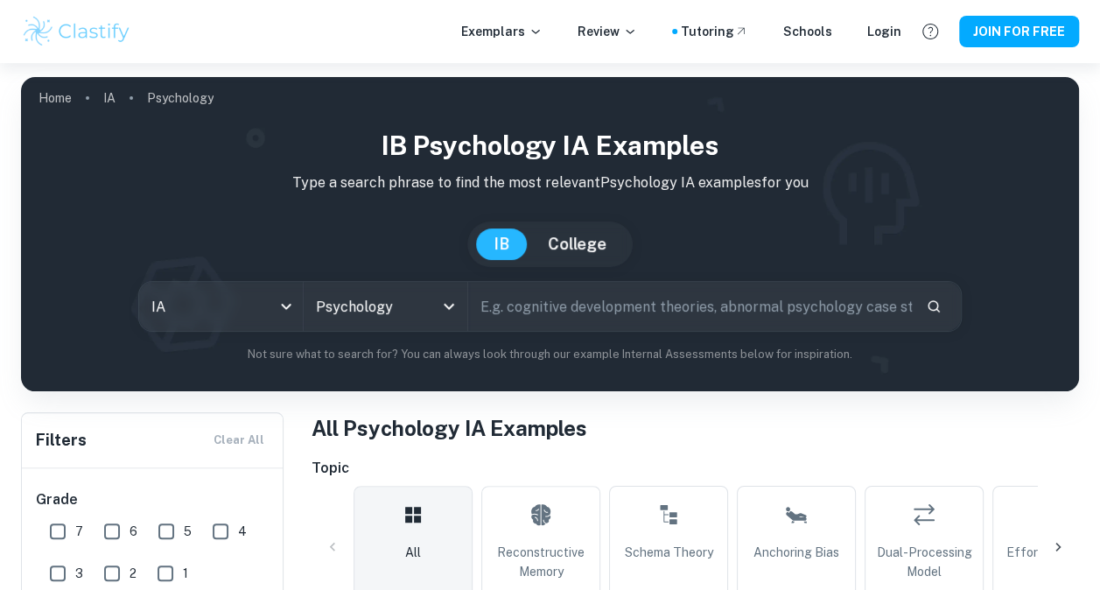
drag, startPoint x: 875, startPoint y: 30, endPoint x: 886, endPoint y: 0, distance: 31.6
click at [875, 30] on div "Login" at bounding box center [885, 31] width 34 height 19
